Goal: Navigation & Orientation: Find specific page/section

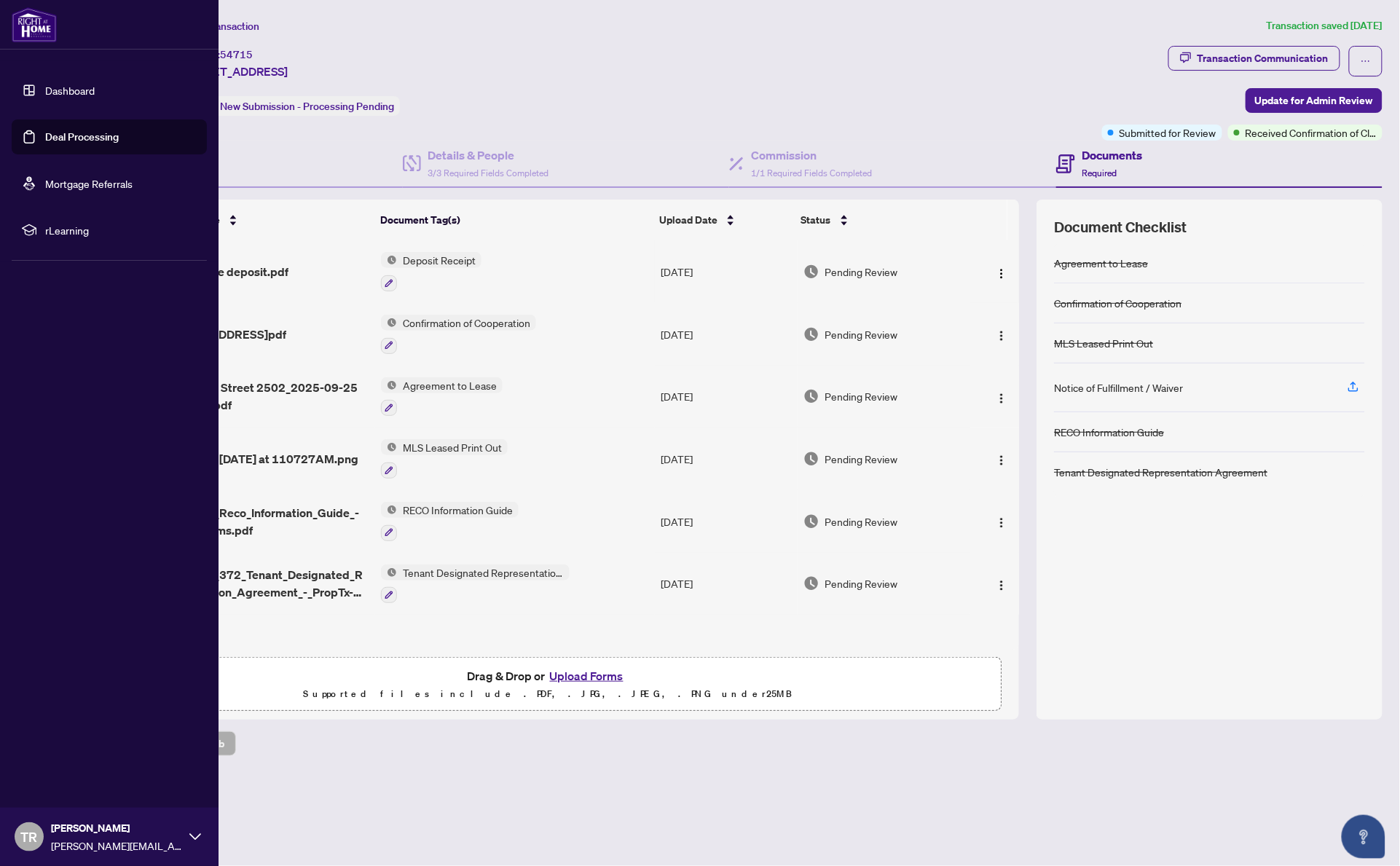
click at [29, 26] on img at bounding box center [34, 24] width 45 height 35
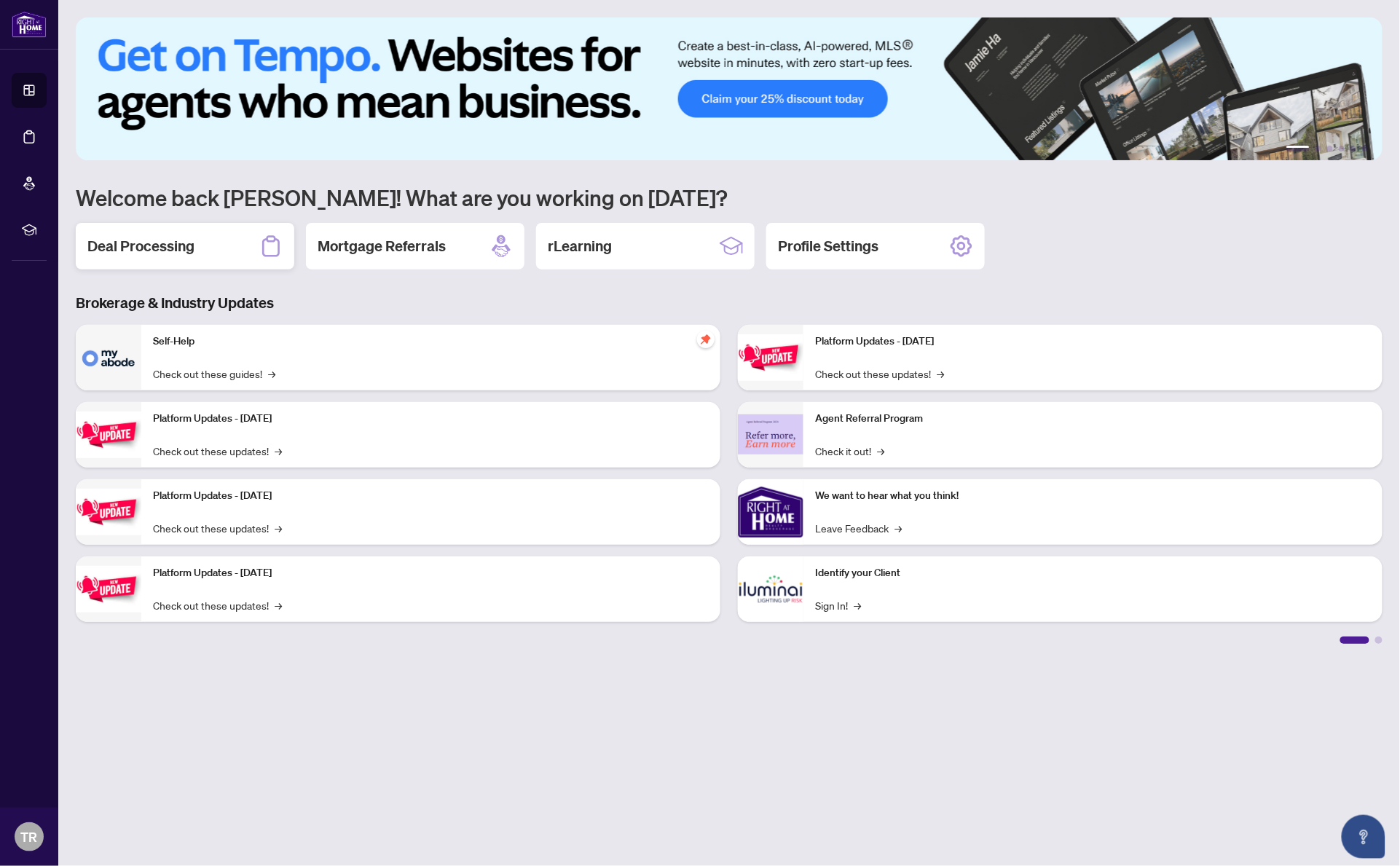
click at [196, 231] on div "Deal Processing" at bounding box center [185, 246] width 219 height 47
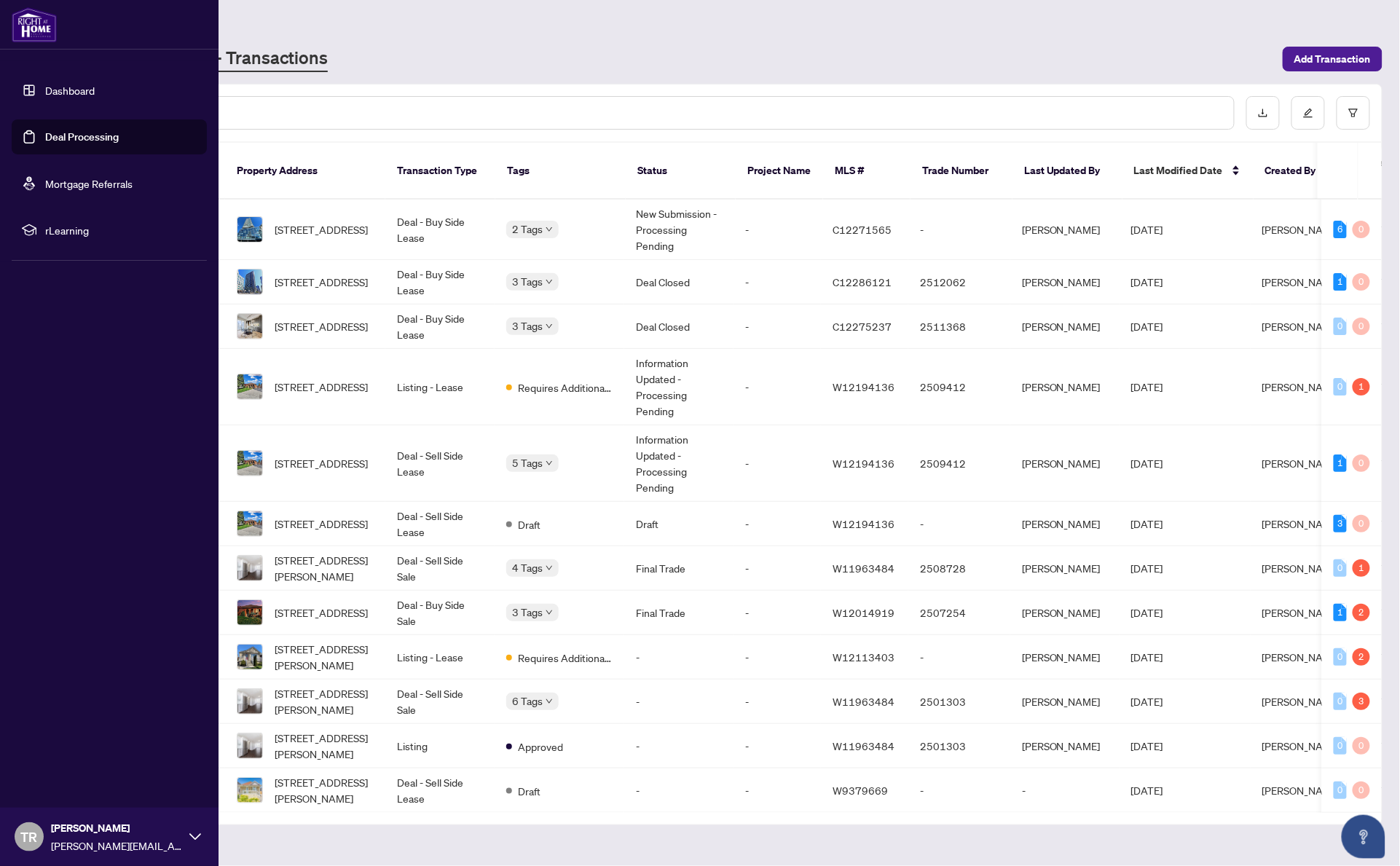
click at [30, 19] on img at bounding box center [34, 24] width 45 height 35
